Goal: Information Seeking & Learning: Learn about a topic

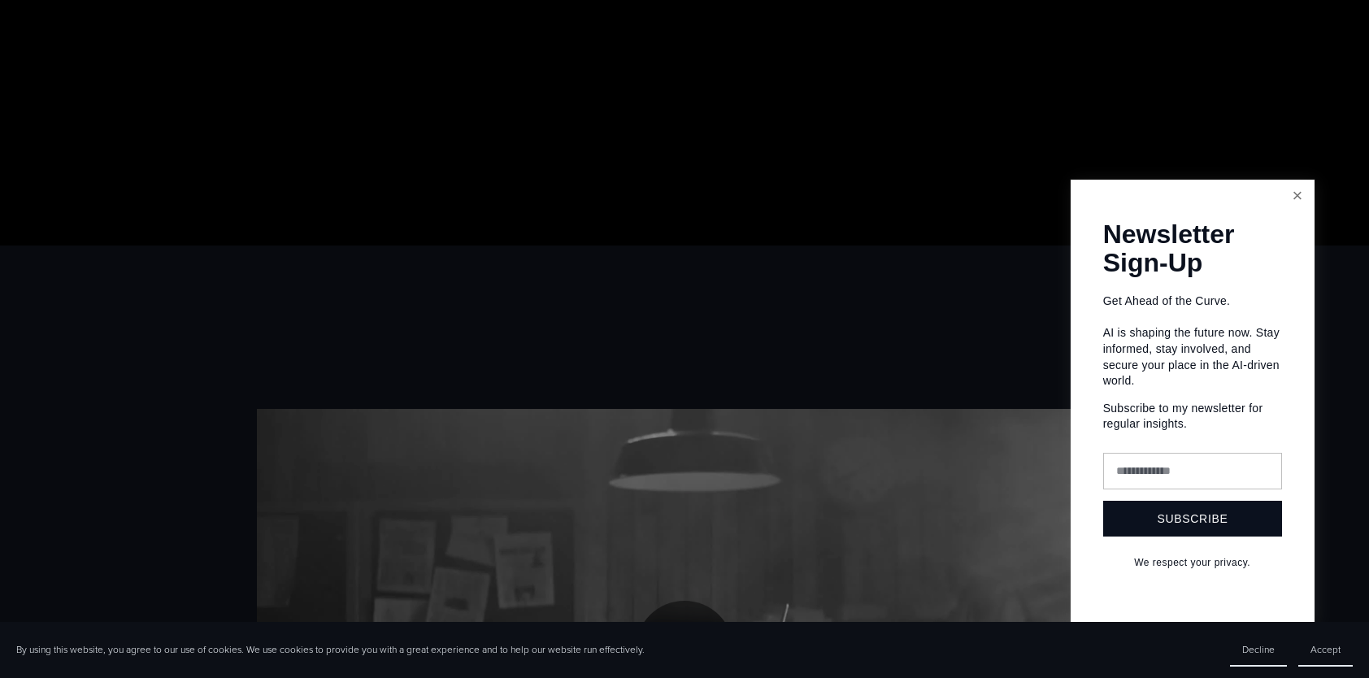
scroll to position [481, 0]
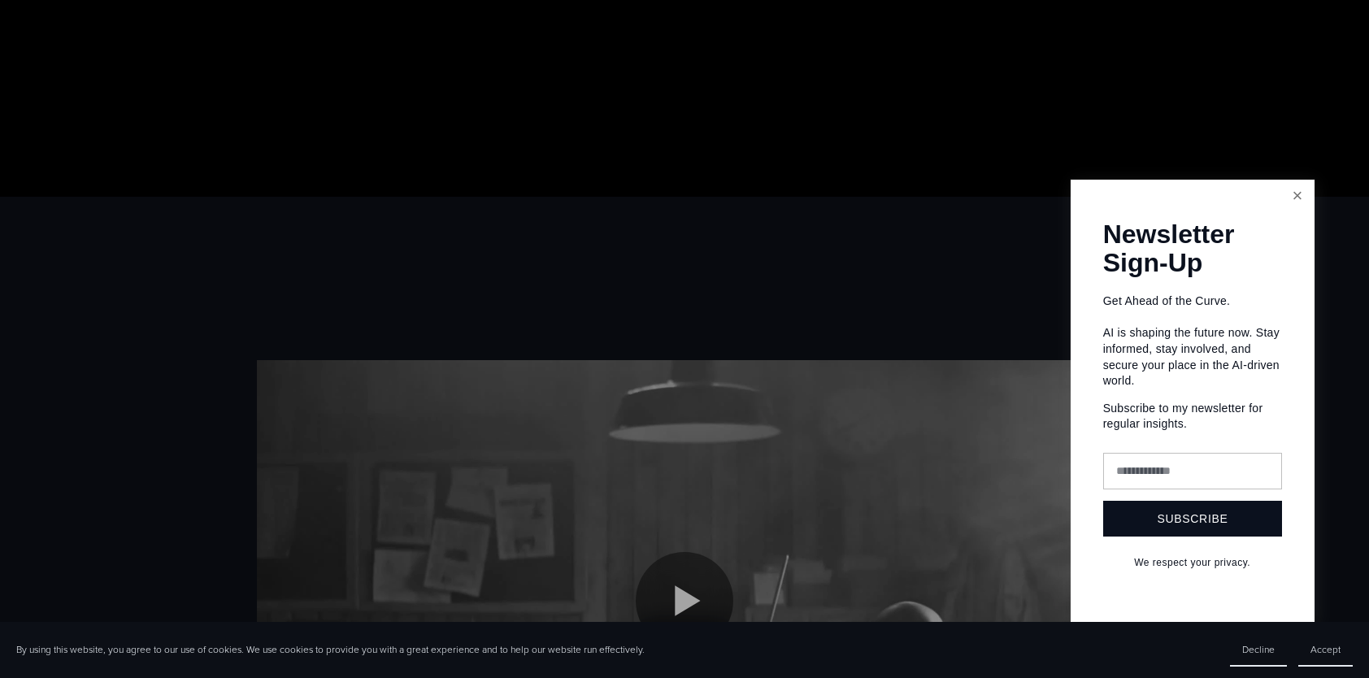
click at [1293, 196] on link "Close" at bounding box center [1297, 196] width 28 height 28
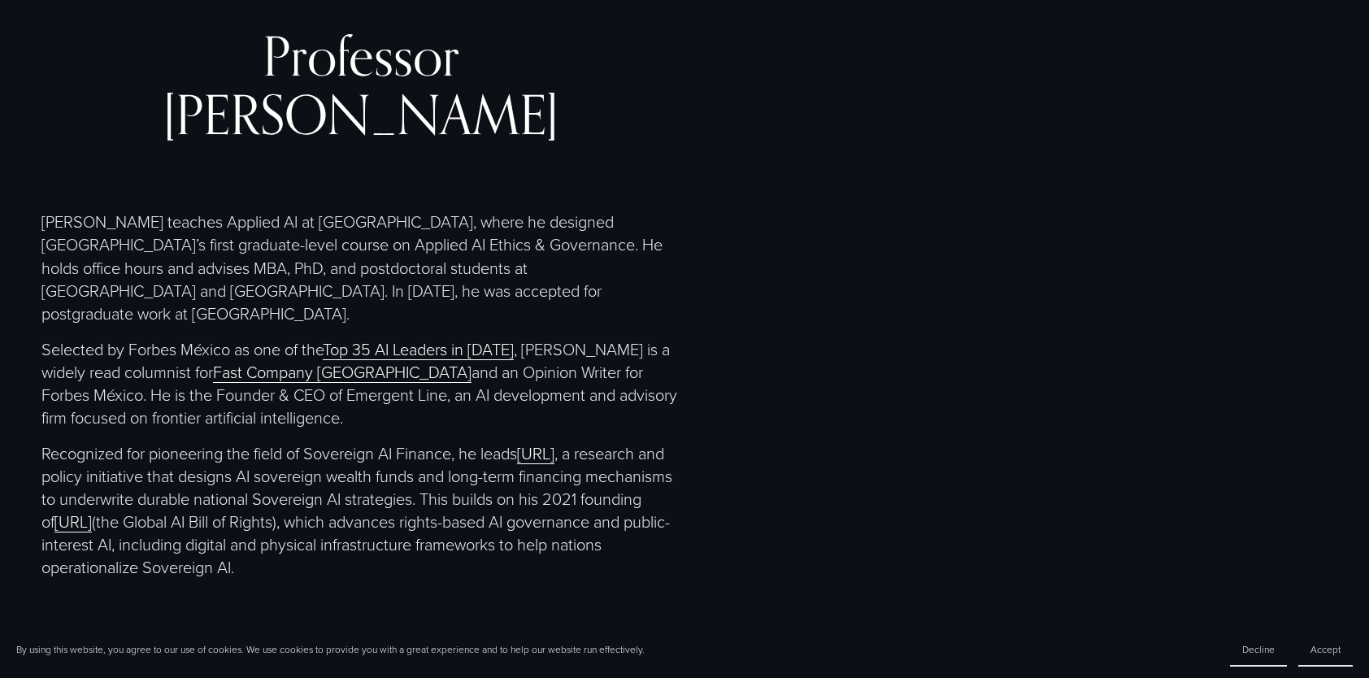
scroll to position [3277, 0]
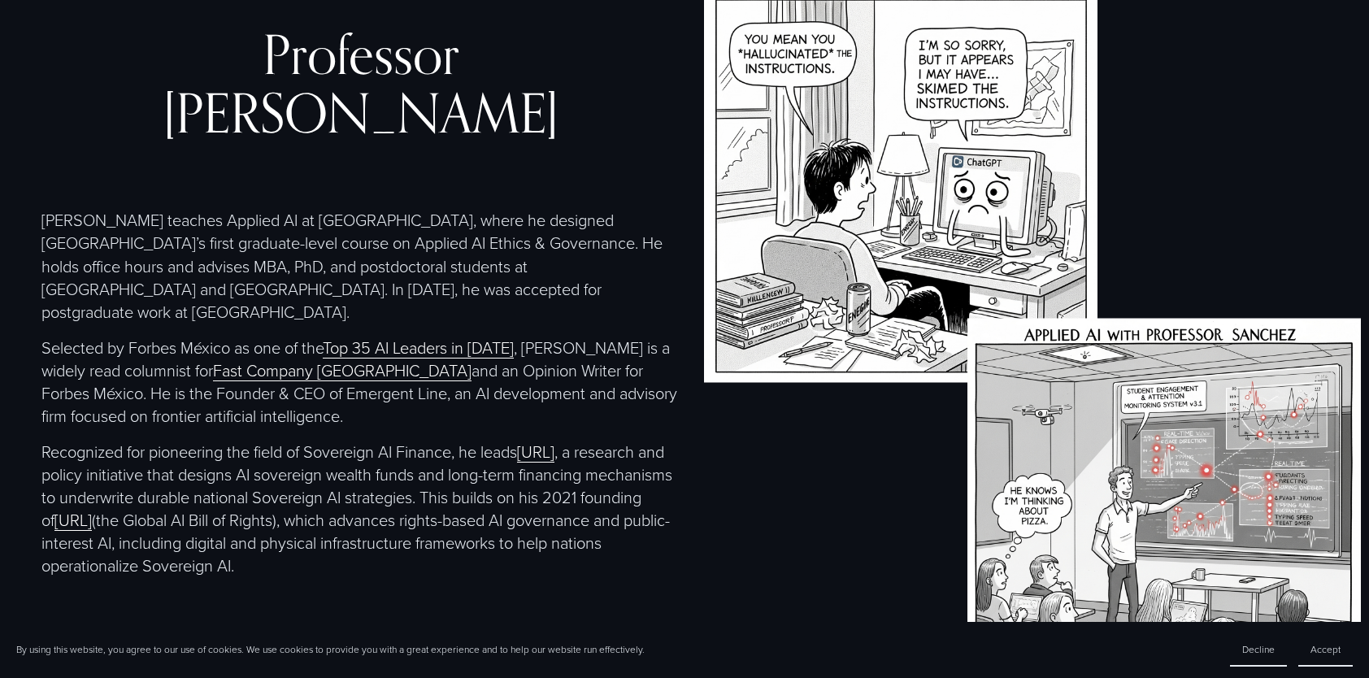
click at [791, 514] on div "Professor Christopher Sanchez Christopher teaches Applied AI at EGADE Business …" at bounding box center [684, 351] width 1369 height 724
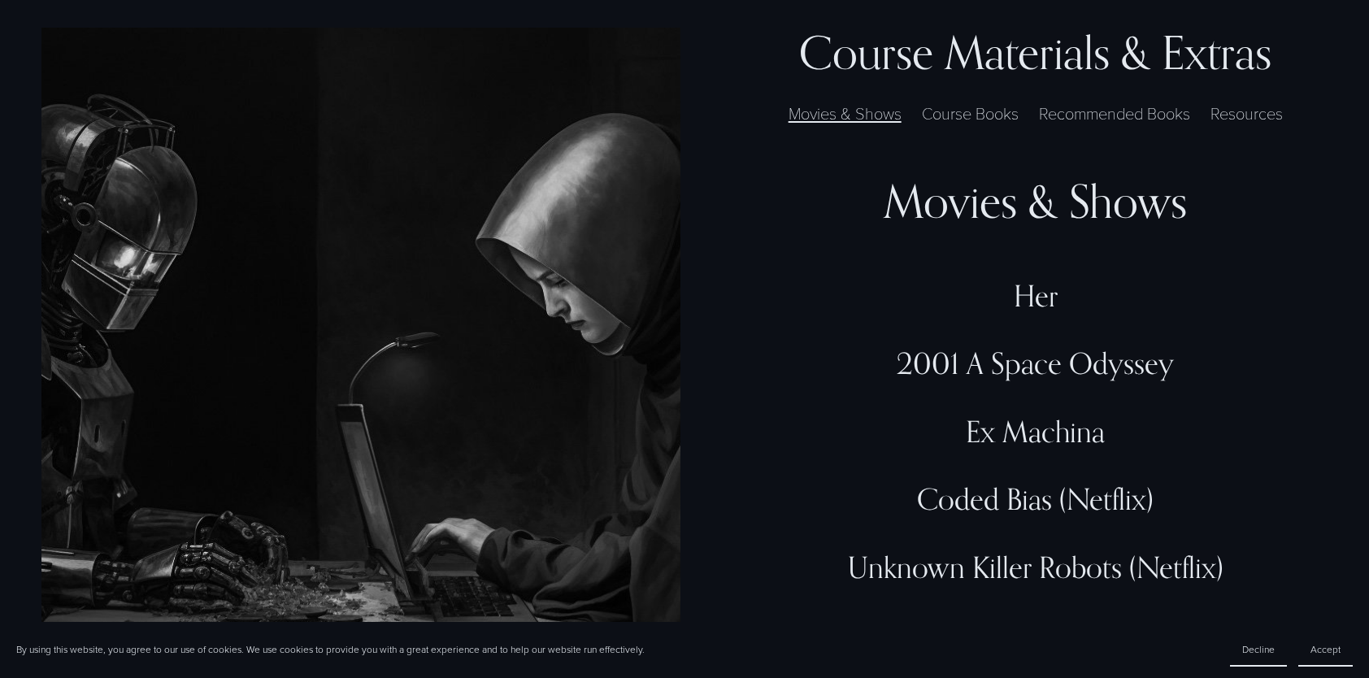
scroll to position [4680, 0]
click at [978, 122] on label "Course Books" at bounding box center [970, 114] width 113 height 24
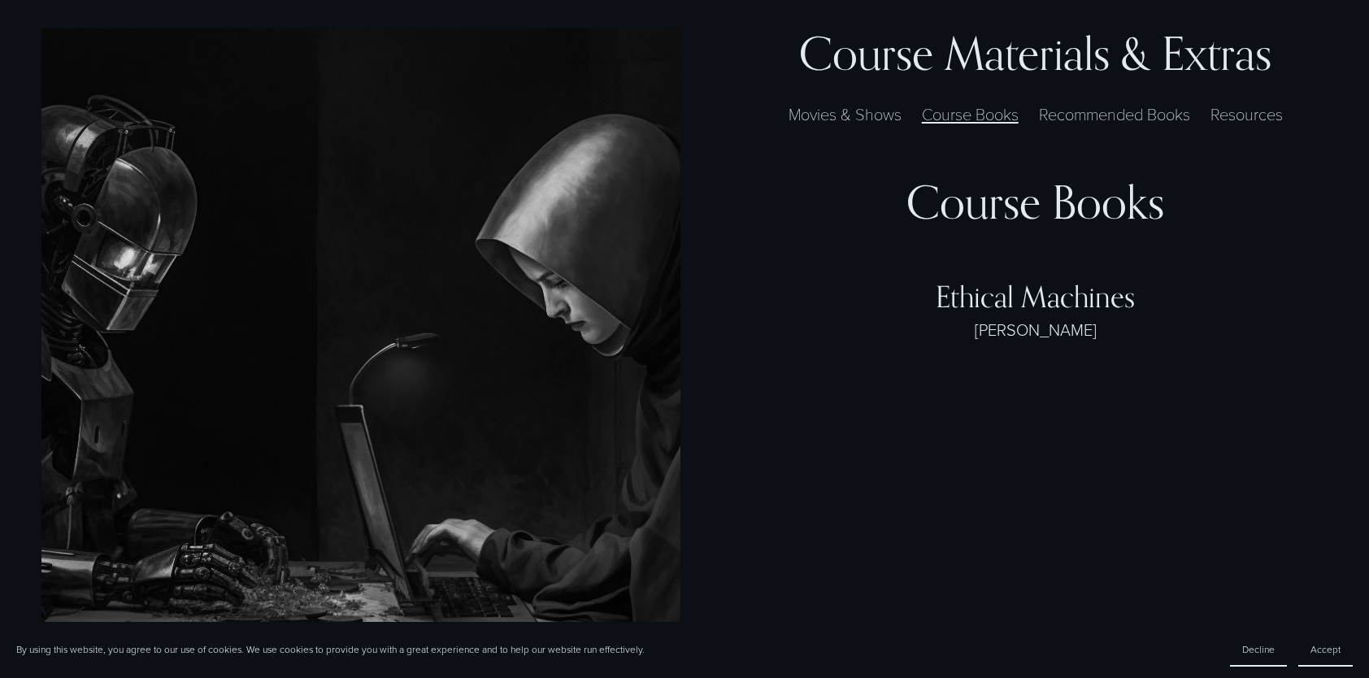
click at [999, 212] on div "Course Books" at bounding box center [1036, 202] width 586 height 55
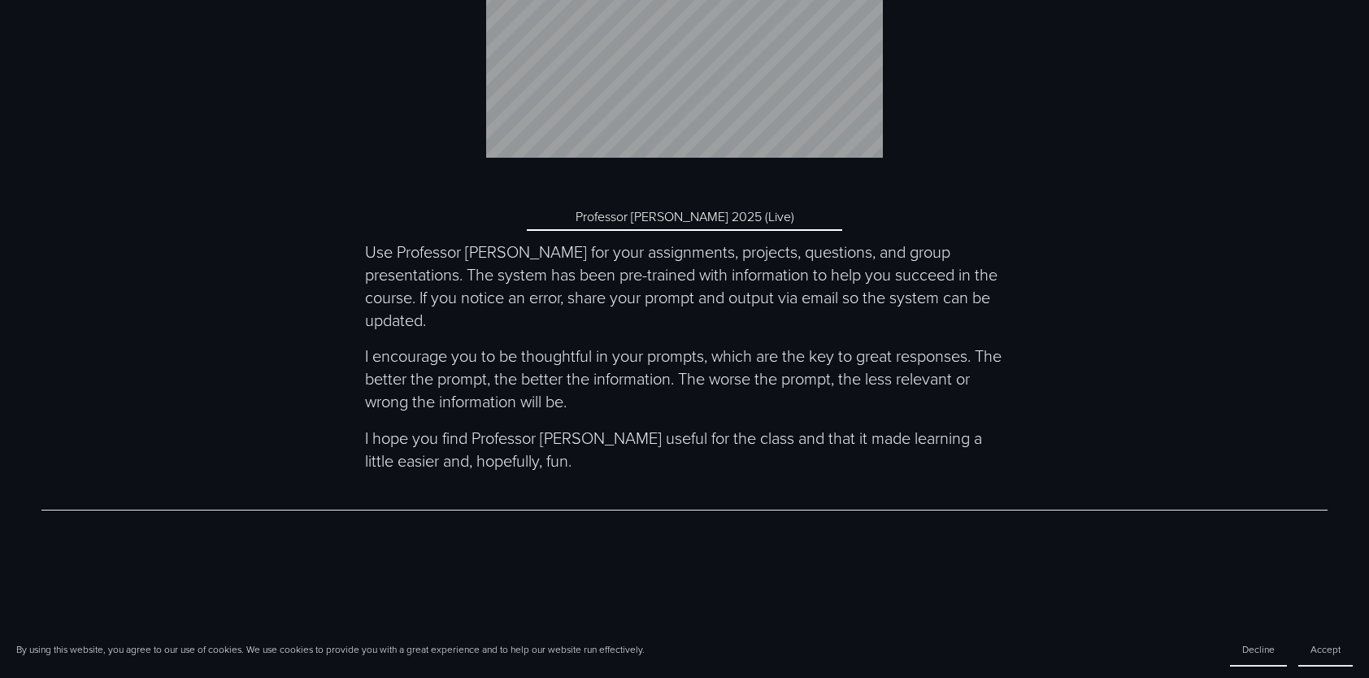
scroll to position [6568, 0]
click at [669, 212] on link "Professor McEthical 2025 (Live)" at bounding box center [685, 219] width 316 height 28
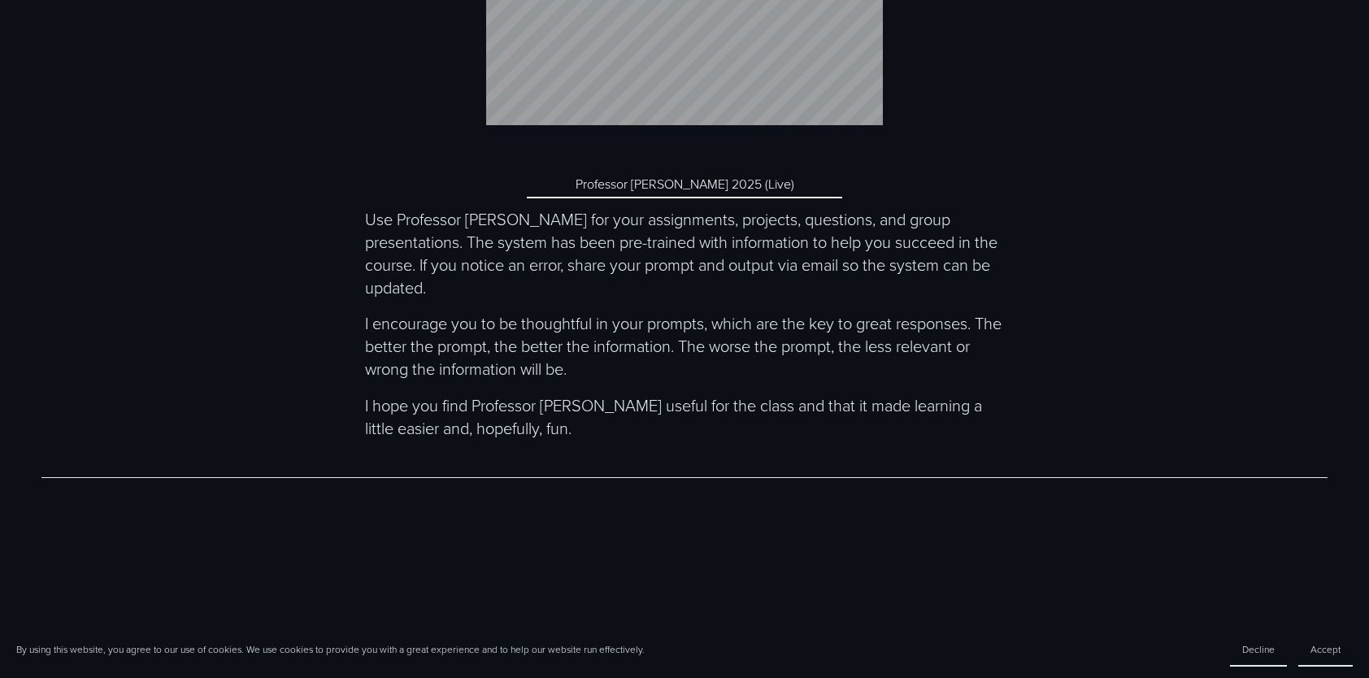
scroll to position [6740, 0]
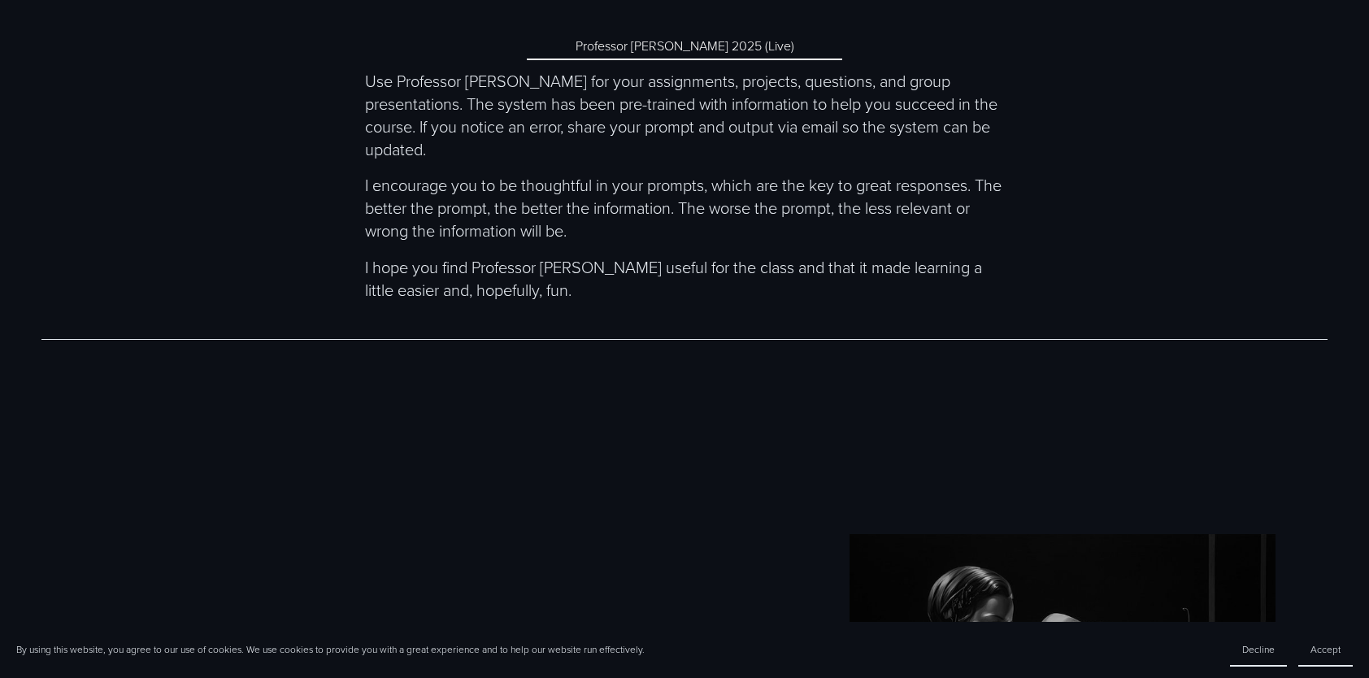
click at [692, 50] on link "Professor McEthical 2025 (Live)" at bounding box center [685, 47] width 316 height 28
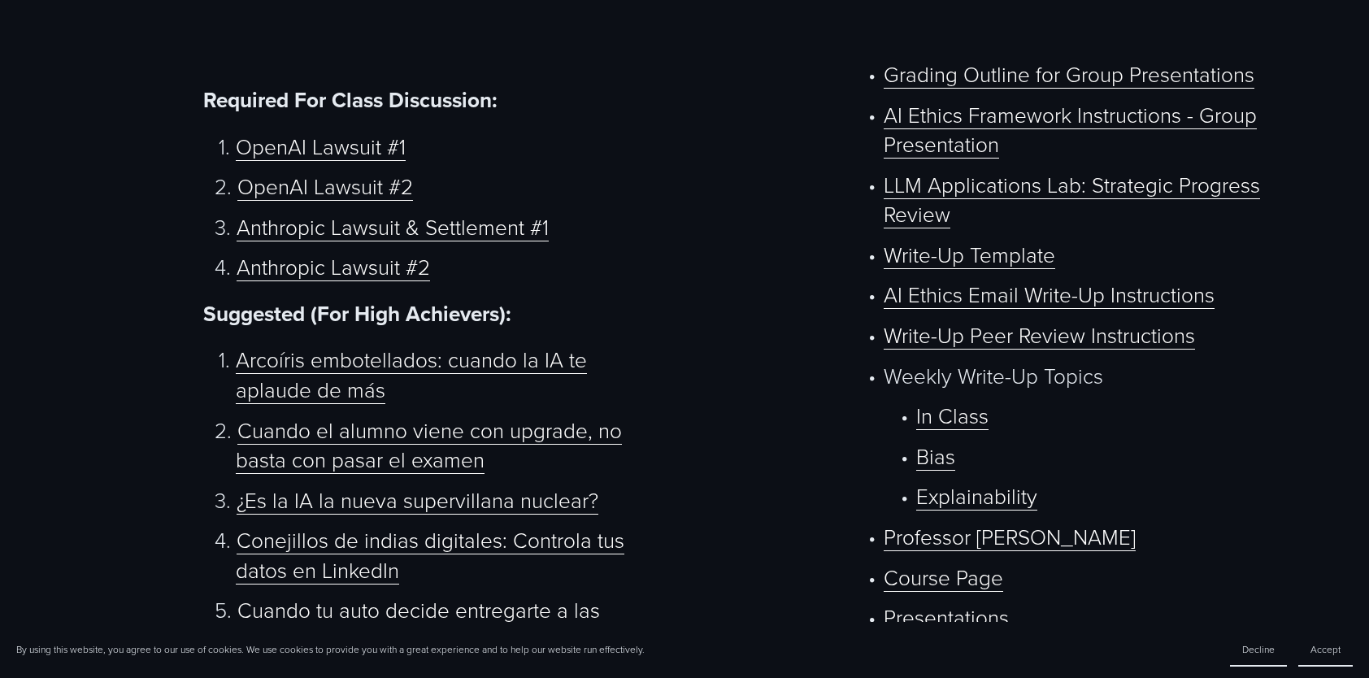
scroll to position [916, 0]
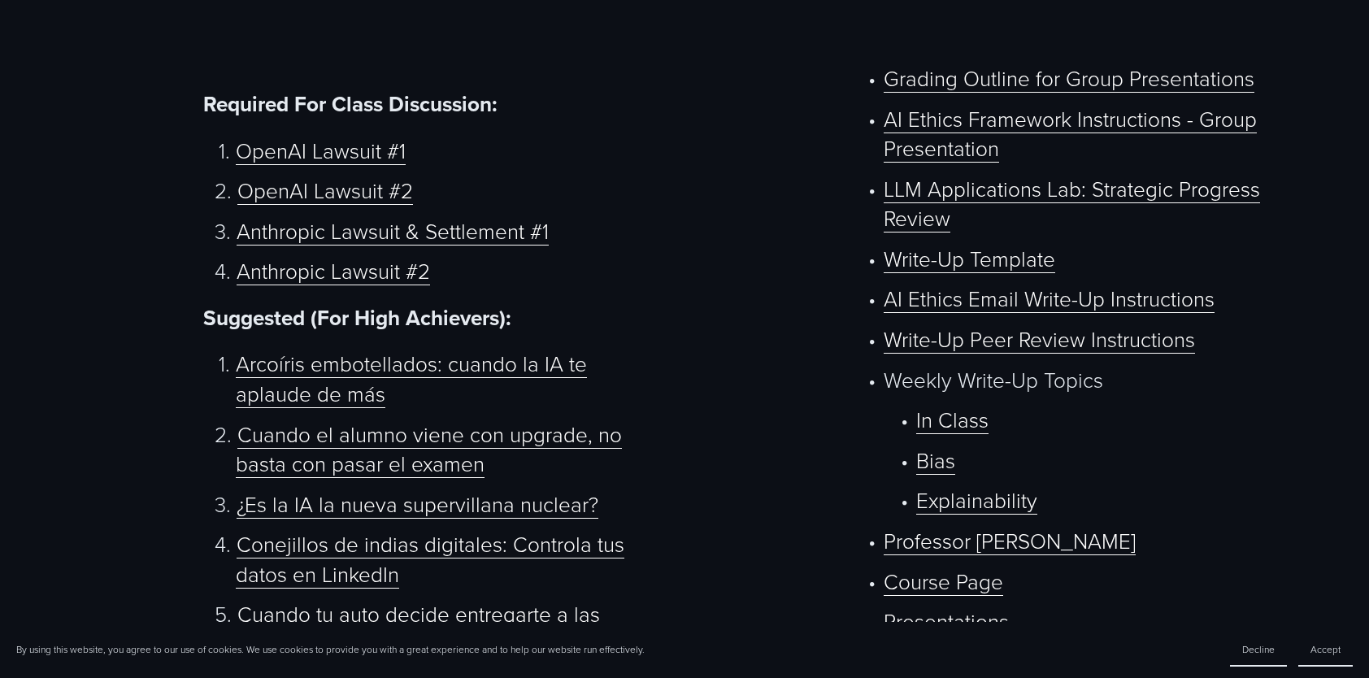
click at [938, 475] on link "Bias" at bounding box center [935, 460] width 39 height 29
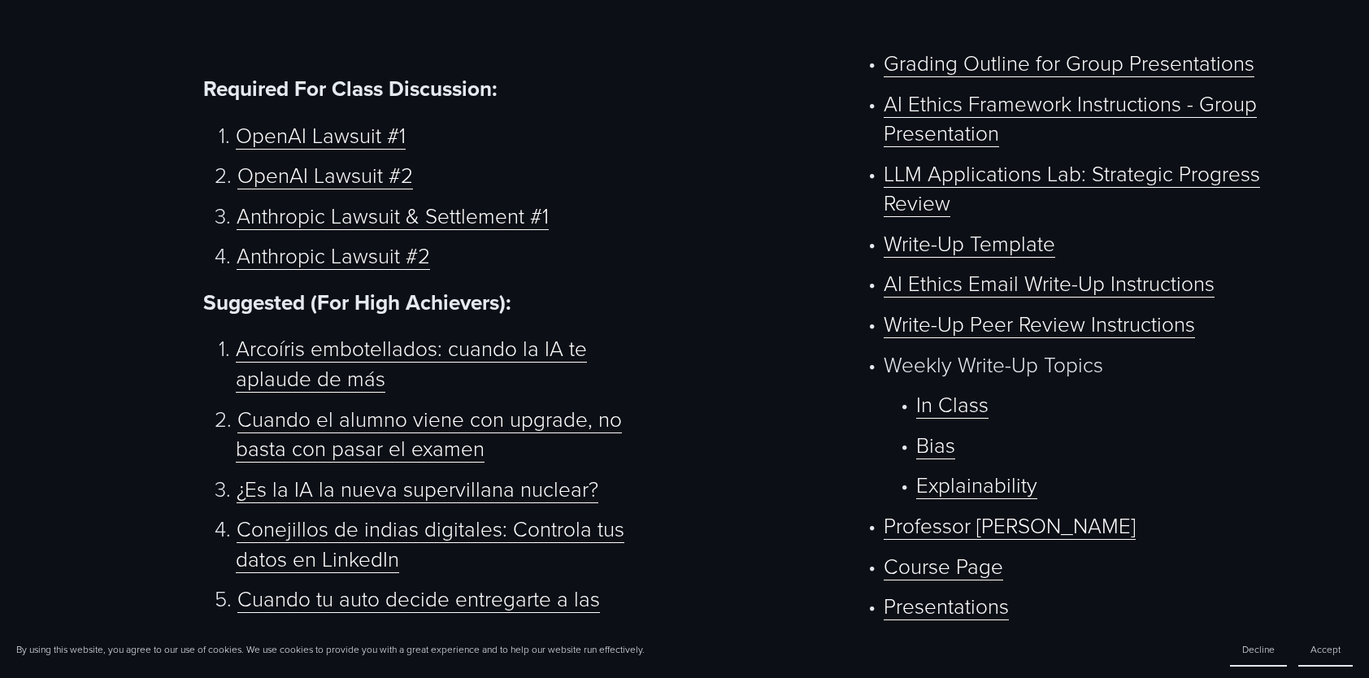
scroll to position [939, 0]
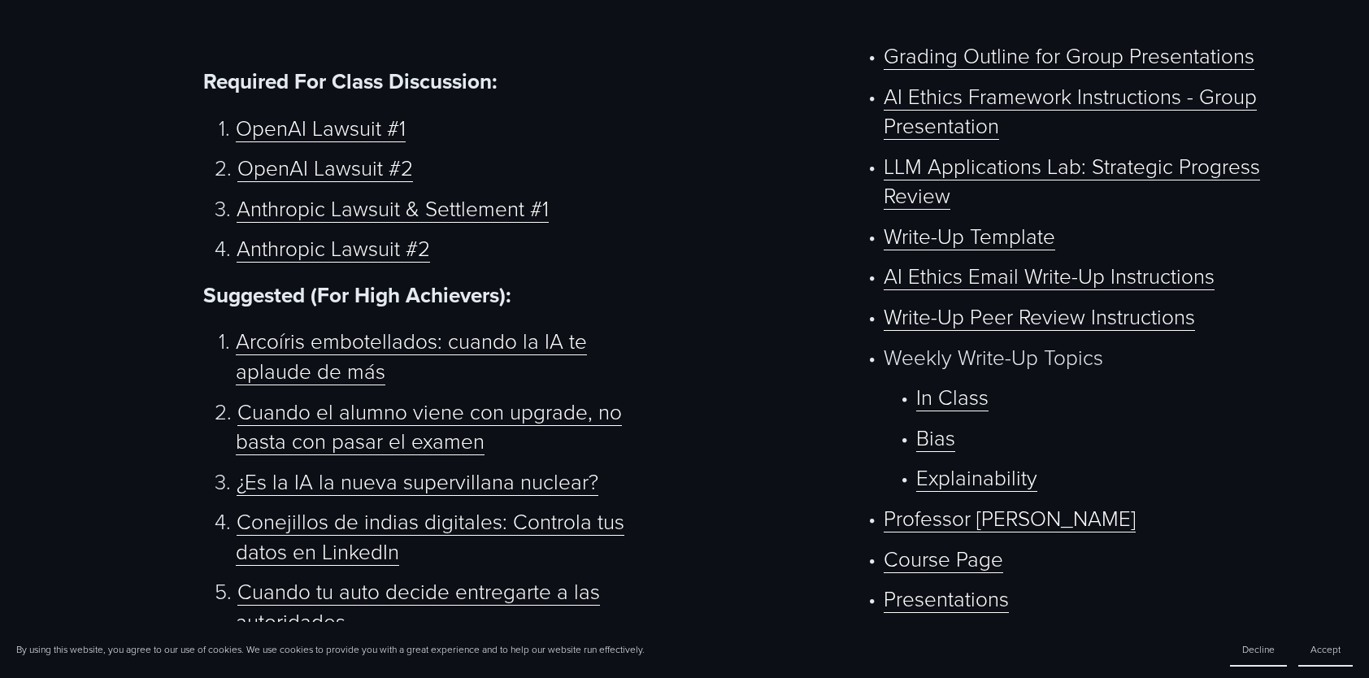
click at [937, 246] on link "Write-Up Template" at bounding box center [970, 235] width 172 height 29
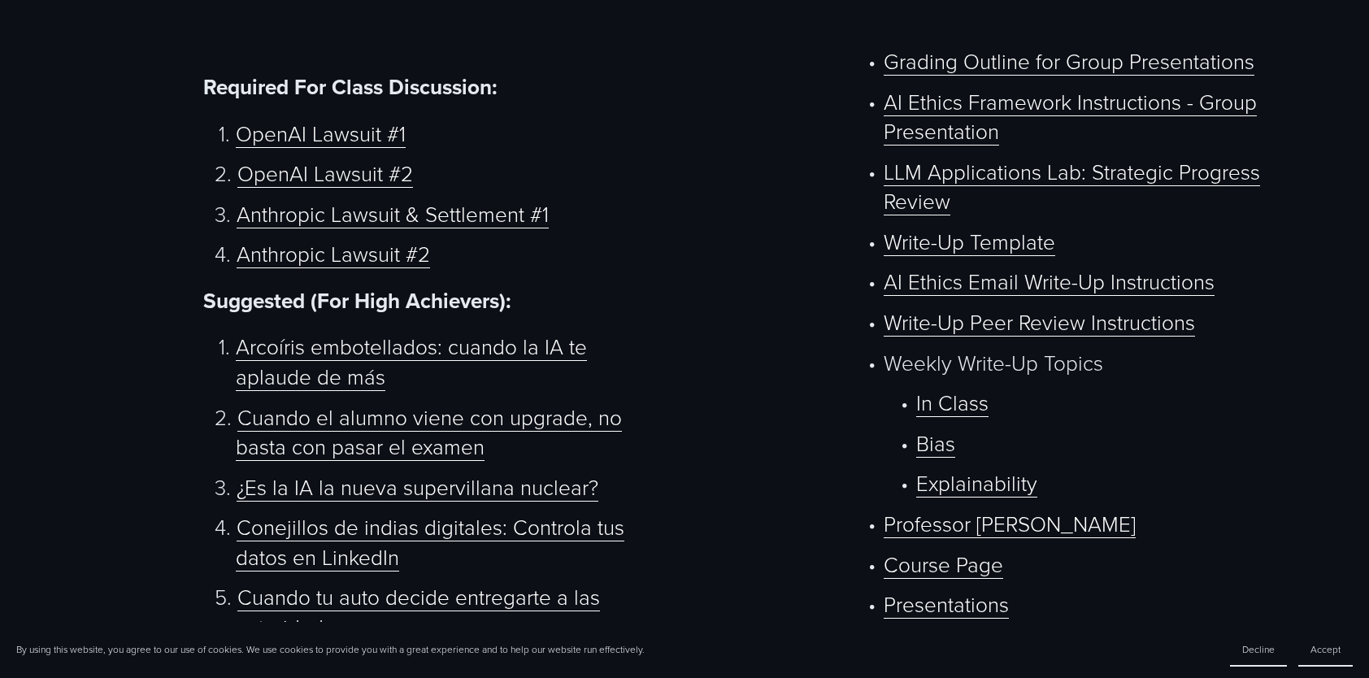
scroll to position [934, 0]
click at [928, 458] on link "Bias" at bounding box center [935, 443] width 39 height 29
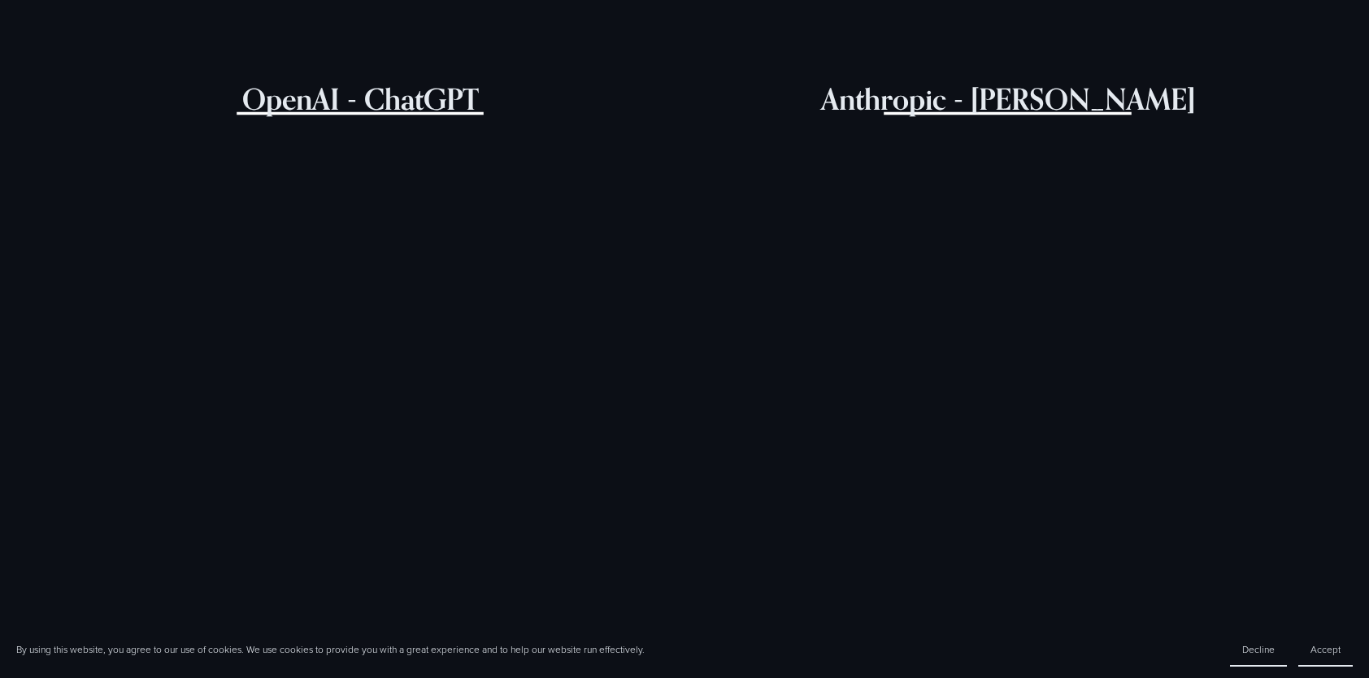
scroll to position [722, 0]
